Goal: Transaction & Acquisition: Purchase product/service

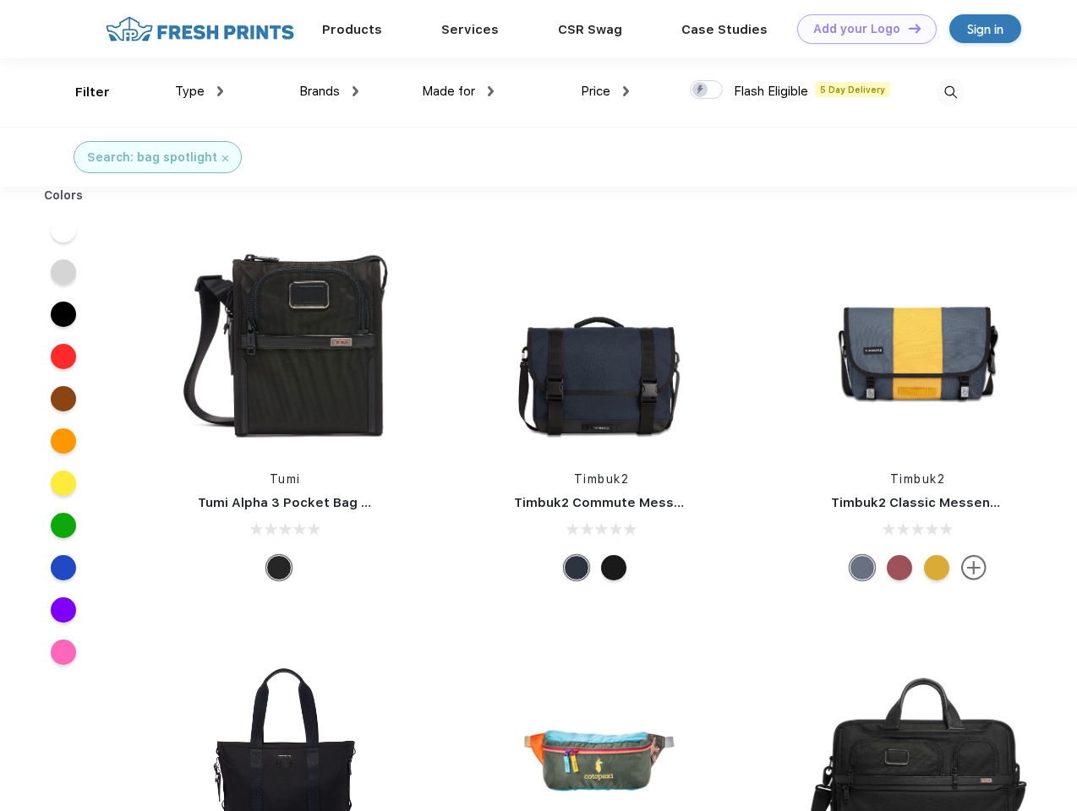
click at [861, 29] on link "Add your Logo Design Tool" at bounding box center [866, 29] width 139 height 30
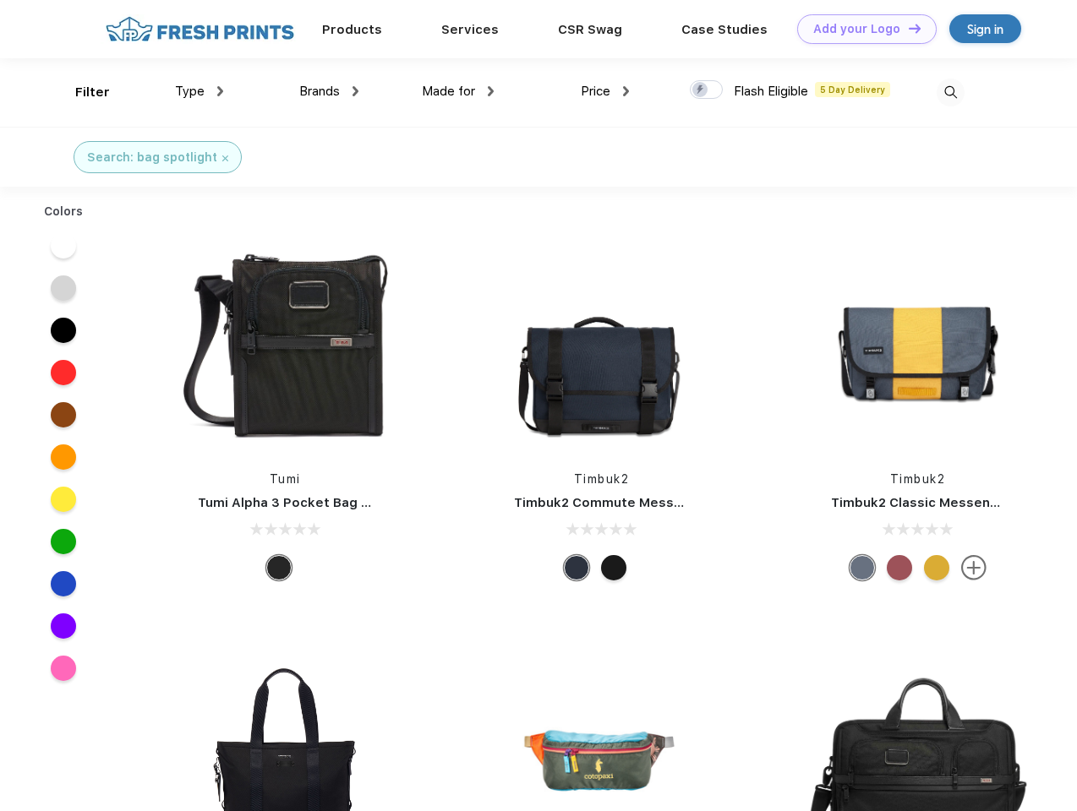
click at [0, 0] on div "Design Tool" at bounding box center [0, 0] width 0 height 0
click at [907, 28] on link "Add your Logo Design Tool" at bounding box center [866, 29] width 139 height 30
click at [81, 92] on div "Filter" at bounding box center [92, 92] width 35 height 19
click at [199, 91] on span "Type" at bounding box center [190, 91] width 30 height 15
click at [329, 91] on span "Brands" at bounding box center [319, 91] width 41 height 15
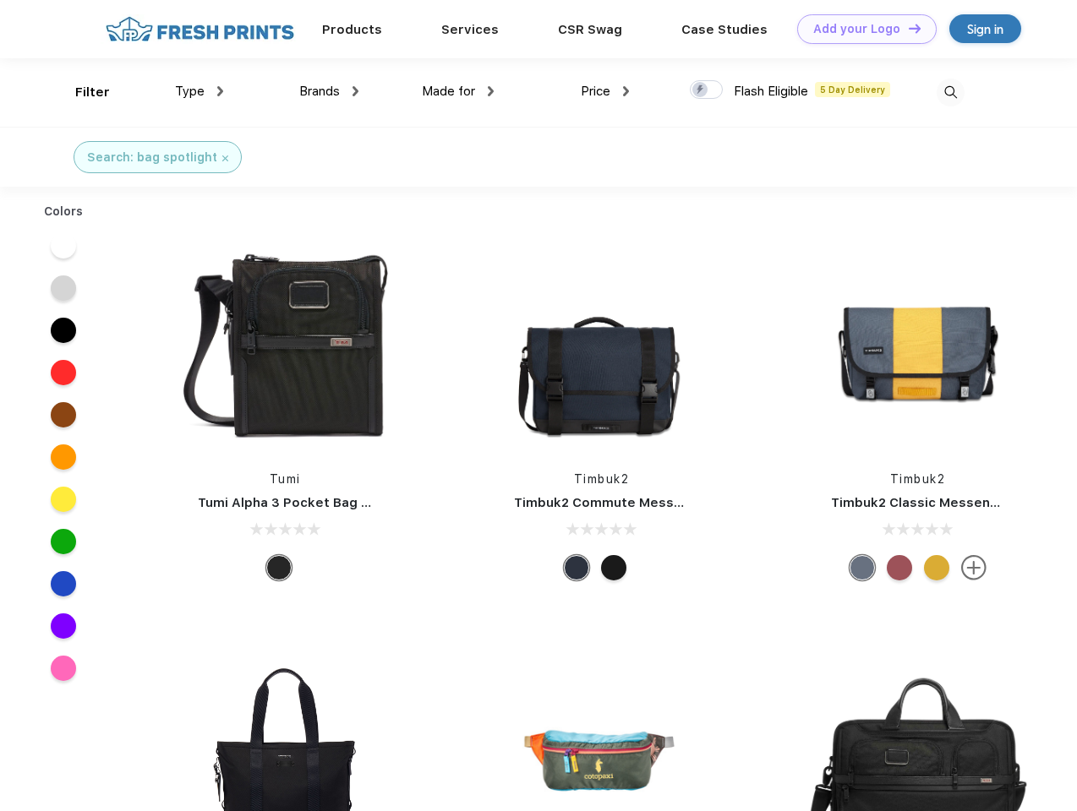
click at [458, 91] on span "Made for" at bounding box center [448, 91] width 53 height 15
click at [605, 91] on span "Price" at bounding box center [596, 91] width 30 height 15
click at [707, 90] on div at bounding box center [706, 89] width 33 height 19
click at [701, 90] on input "checkbox" at bounding box center [695, 84] width 11 height 11
click at [950, 92] on img at bounding box center [951, 93] width 28 height 28
